Goal: Information Seeking & Learning: Understand process/instructions

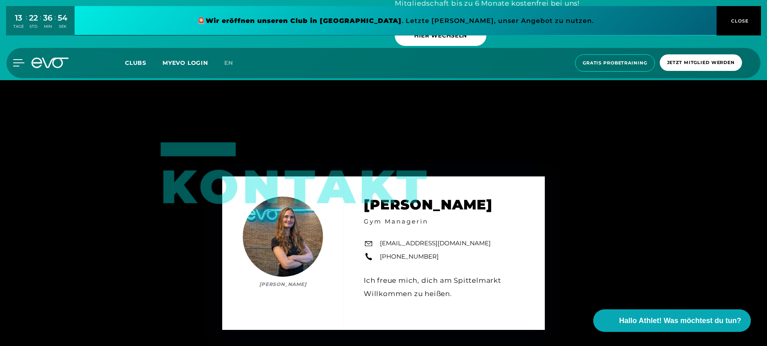
click at [19, 61] on icon at bounding box center [19, 62] width 12 height 7
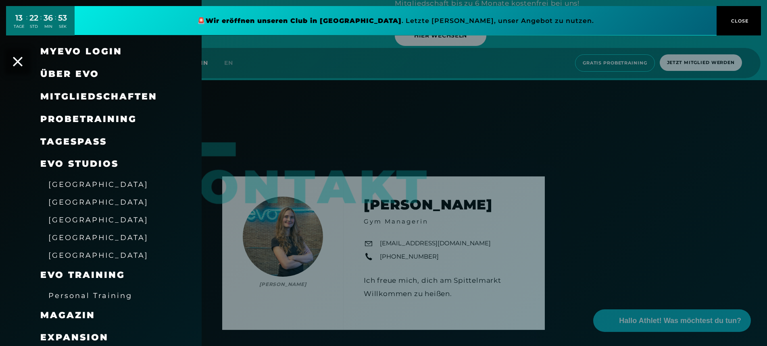
click at [19, 61] on icon at bounding box center [18, 62] width 10 height 10
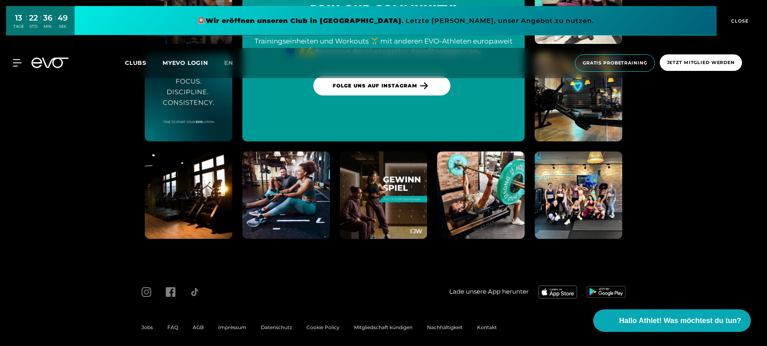
scroll to position [3717, 0]
click at [202, 323] on div "AGB" at bounding box center [197, 328] width 25 height 10
click at [201, 325] on span "AGB" at bounding box center [198, 328] width 11 height 6
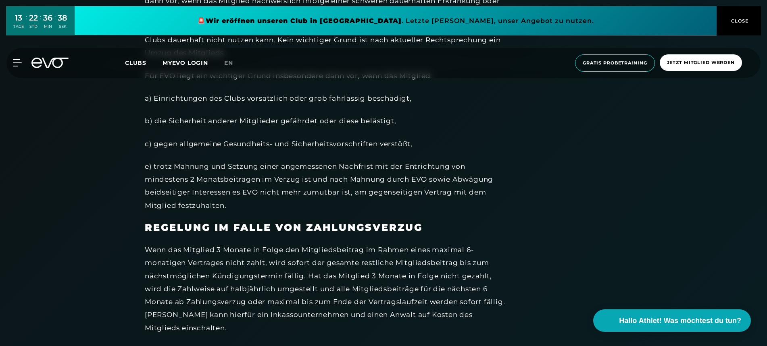
scroll to position [906, 0]
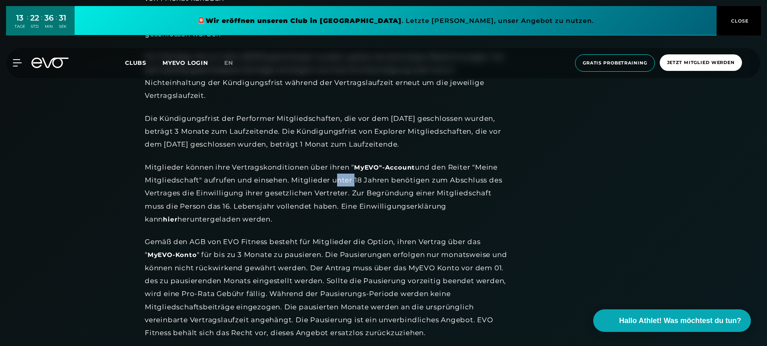
click at [264, 177] on div "Mitglieder können ihre Vertragskonditionen über ihren " MyEVO"-Account und den …" at bounding box center [326, 193] width 363 height 65
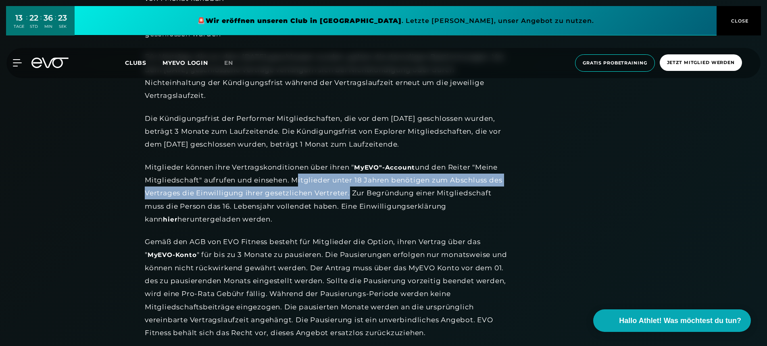
drag, startPoint x: 293, startPoint y: 173, endPoint x: 349, endPoint y: 203, distance: 63.5
click at [347, 187] on div "Mitglieder können ihre Vertragskonditionen über ihren " MyEVO"-Account und den …" at bounding box center [326, 193] width 363 height 65
copy div "Mitglieder unter 18 Jahren benötigen zum Abschluss des Vertrages die Einwilligu…"
click at [177, 216] on link "hier" at bounding box center [170, 220] width 15 height 8
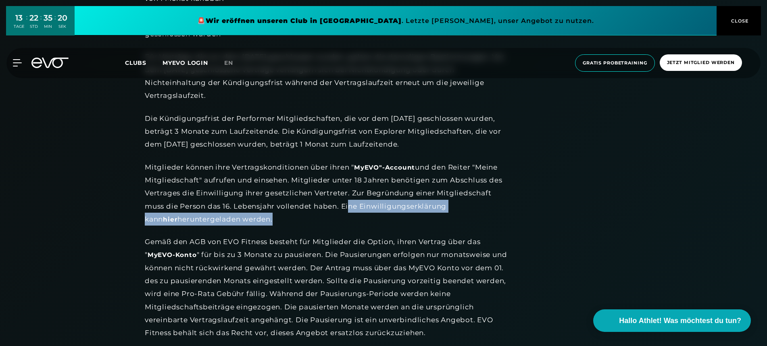
drag, startPoint x: 346, startPoint y: 201, endPoint x: 345, endPoint y: 207, distance: 6.1
click at [345, 207] on div "Mitglieder können ihre Vertragskonditionen über ihren " MyEVO"-Account und den …" at bounding box center [326, 193] width 363 height 65
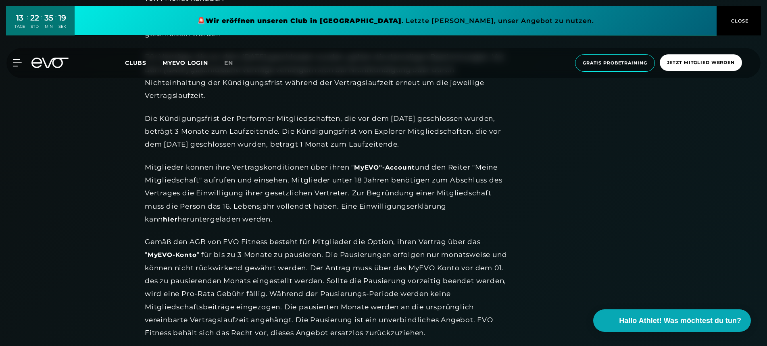
click at [344, 205] on div "Mitglieder können ihre Vertragskonditionen über ihren " MyEVO"-Account und den …" at bounding box center [326, 193] width 363 height 65
drag, startPoint x: 344, startPoint y: 201, endPoint x: 468, endPoint y: 202, distance: 123.8
click at [468, 202] on div "Mitglieder können ihre Vertragskonditionen über ihren " MyEVO"-Account und den …" at bounding box center [326, 193] width 363 height 65
copy div "Eine Einwilligungserklärung kann"
click at [53, 57] on div "MyEVO Login Über EVO Mitgliedschaften Probetraining TAGESPASS EVO Studios [GEOG…" at bounding box center [384, 63] width 764 height 30
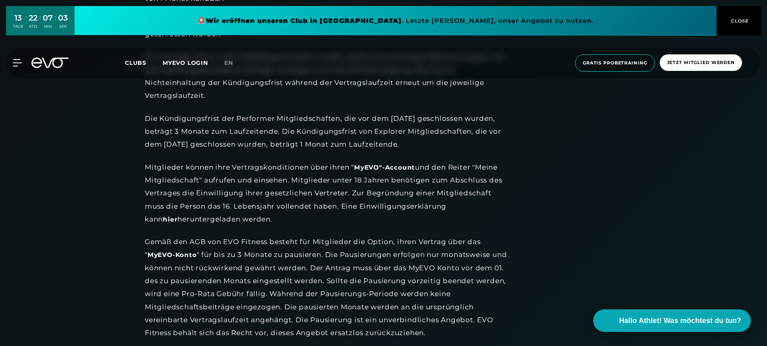
click at [54, 61] on icon at bounding box center [55, 63] width 27 height 10
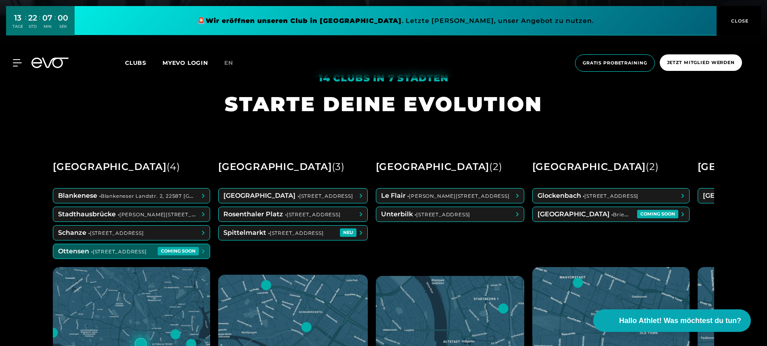
scroll to position [304, 0]
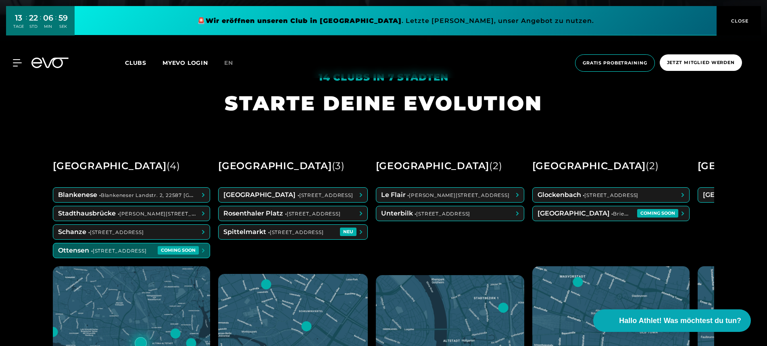
click at [250, 230] on span at bounding box center [293, 232] width 149 height 15
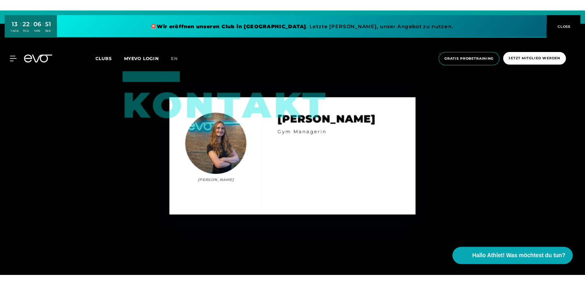
scroll to position [2907, 0]
